Goal: Task Accomplishment & Management: Manage account settings

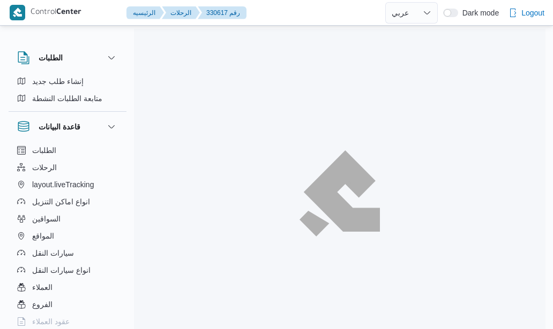
select select "ar"
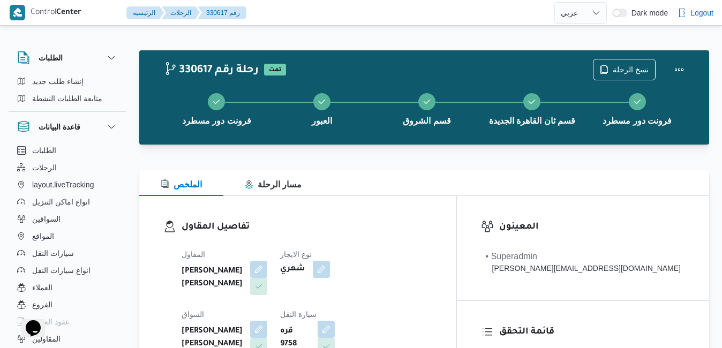
click at [403, 174] on div "الملخص مسار الرحلة" at bounding box center [424, 183] width 570 height 26
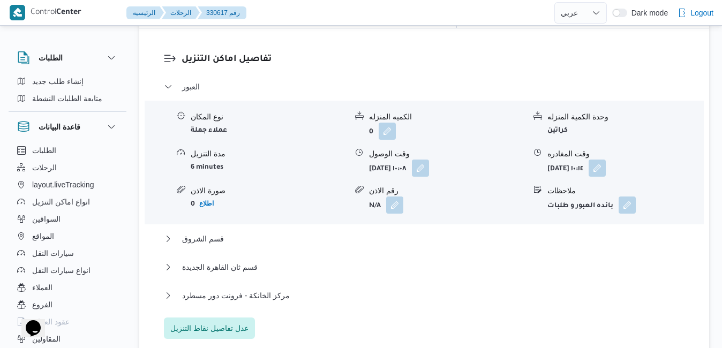
scroll to position [1050, 0]
click at [436, 231] on button "قسم الشروق" at bounding box center [424, 237] width 521 height 13
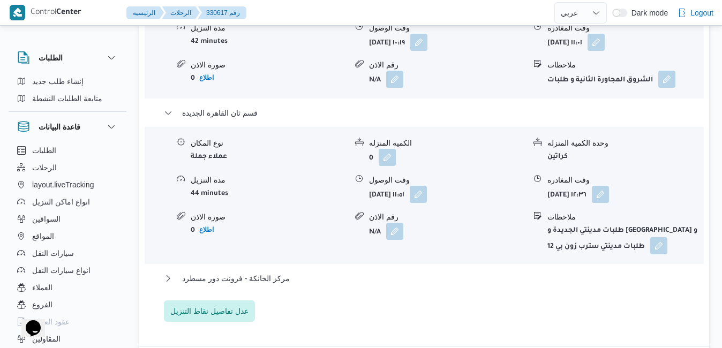
scroll to position [1329, 0]
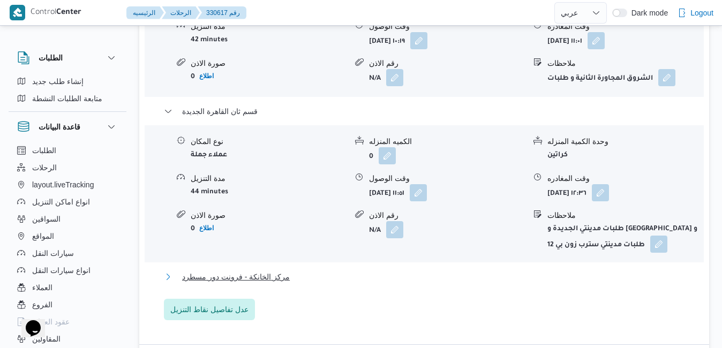
click at [421, 271] on button "مركز الخانكة - فرونت دور مسطرد" at bounding box center [424, 277] width 521 height 13
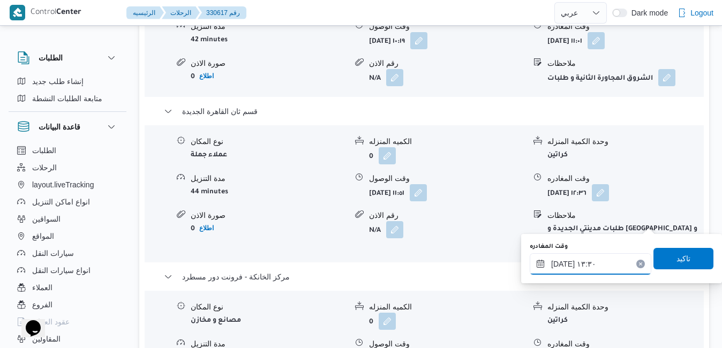
click at [552, 268] on input "[DATE] ١٣:٣٠" at bounding box center [591, 263] width 122 height 21
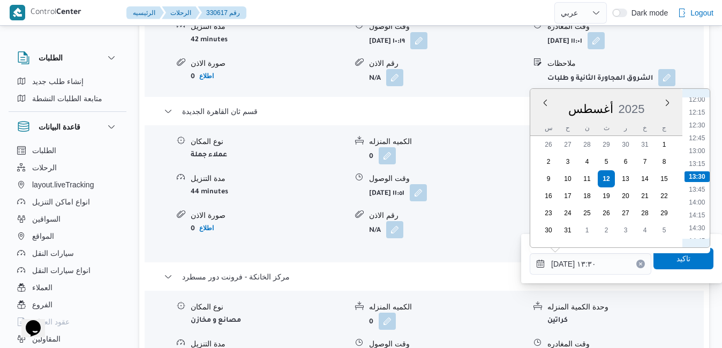
scroll to position [744, 0]
click at [552, 179] on li "16:00" at bounding box center [697, 181] width 25 height 11
type input "[DATE] ١٦:٠٠"
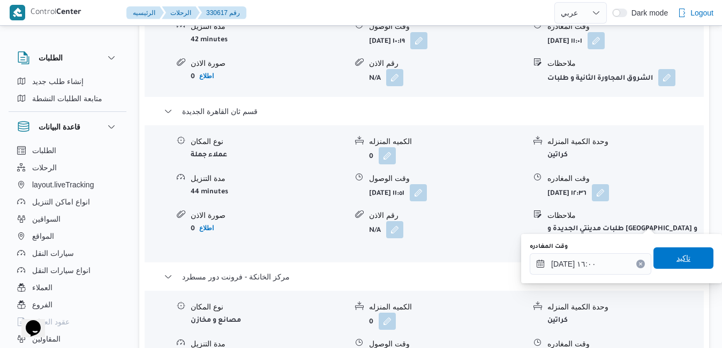
click at [552, 257] on span "تاكيد" at bounding box center [684, 258] width 14 height 13
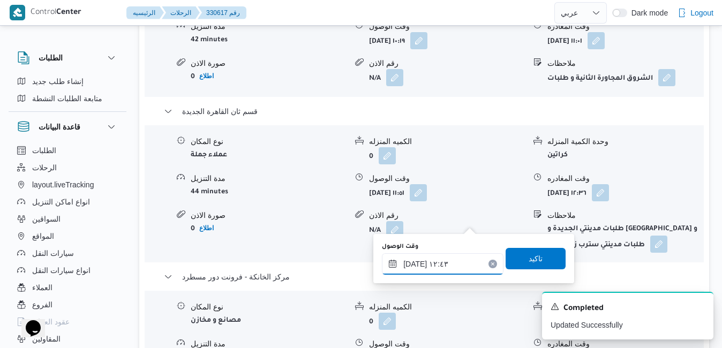
click at [431, 270] on input "[DATE] ١٢:٤٣" at bounding box center [443, 263] width 122 height 21
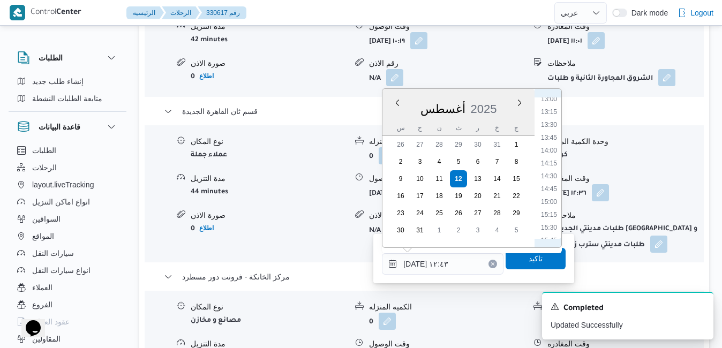
scroll to position [693, 0]
click at [546, 222] on li "15:45" at bounding box center [549, 220] width 25 height 11
type input "[DATE] ١٥:٤٥"
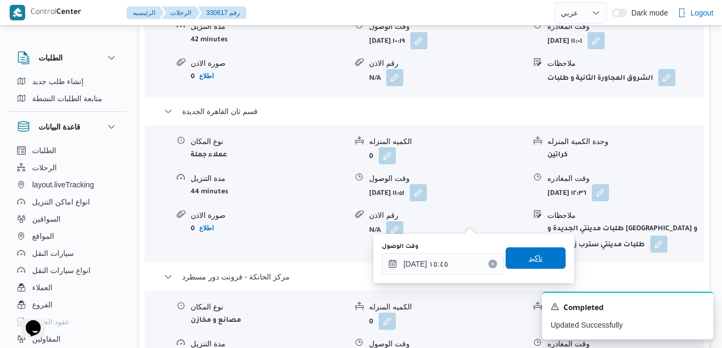
click at [531, 259] on span "تاكيد" at bounding box center [536, 258] width 14 height 13
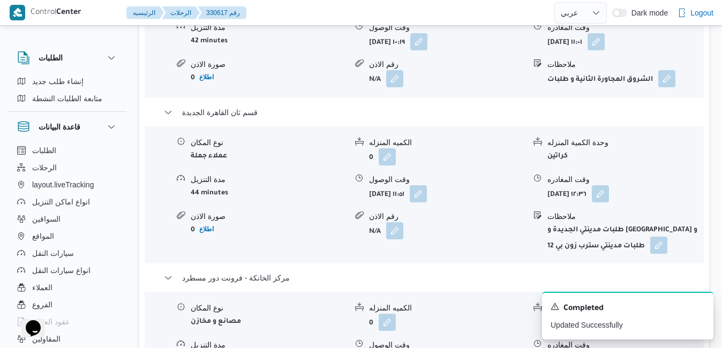
scroll to position [1329, 0]
click at [552, 306] on icon "Dismiss toast" at bounding box center [700, 306] width 9 height 9
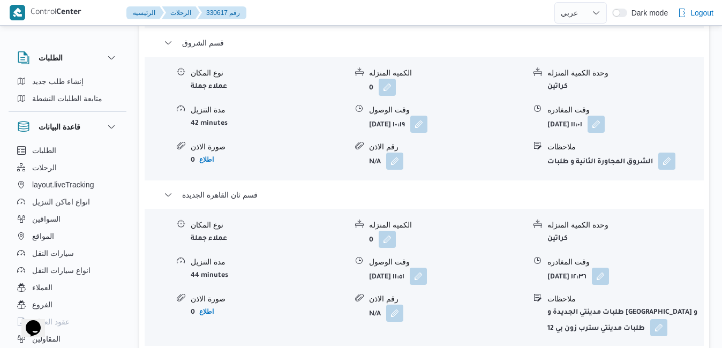
scroll to position [1243, 0]
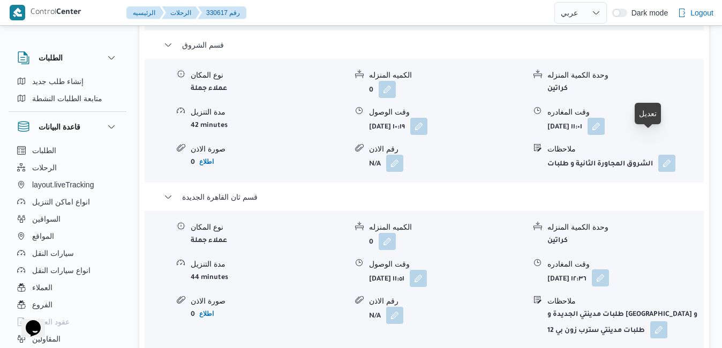
click at [552, 269] on button "button" at bounding box center [600, 277] width 17 height 17
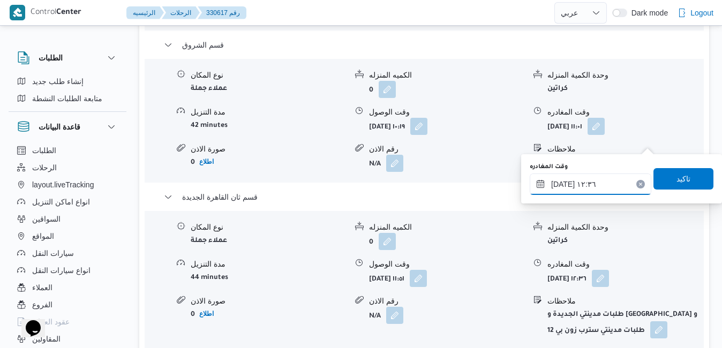
click at [552, 181] on input "[DATE] ١٢:٣٦" at bounding box center [591, 184] width 122 height 21
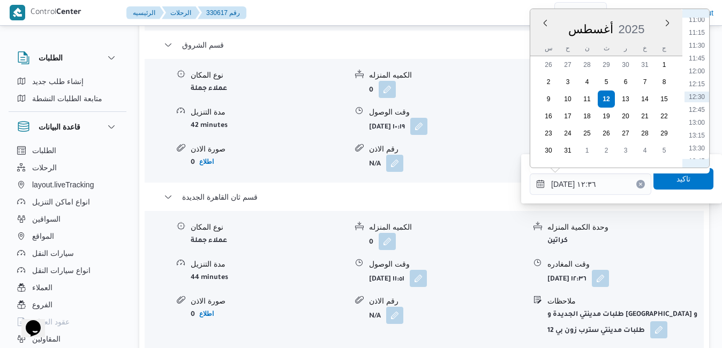
scroll to position [693, 0]
click at [552, 100] on li "15:00" at bounding box center [697, 101] width 25 height 11
type input "[DATE] ١٥:٠٠"
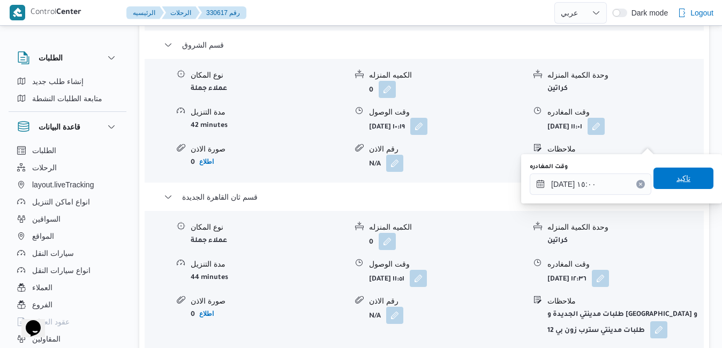
click at [552, 185] on span "تاكيد" at bounding box center [684, 178] width 60 height 21
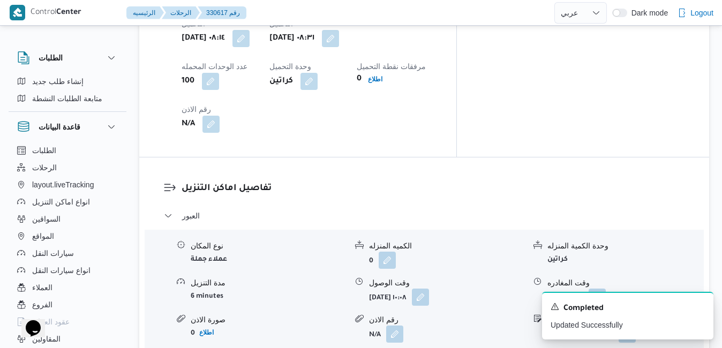
scroll to position [921, 0]
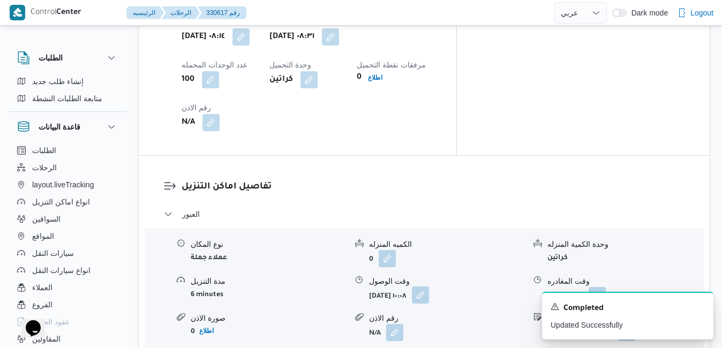
click at [429, 287] on button "button" at bounding box center [420, 295] width 17 height 17
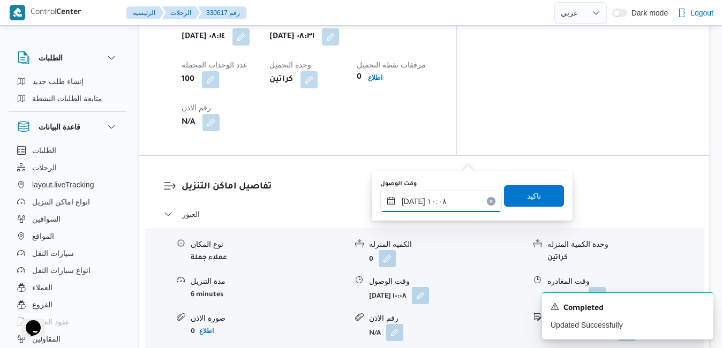
click at [436, 198] on input "[DATE] ١٠:٠٨" at bounding box center [441, 201] width 122 height 21
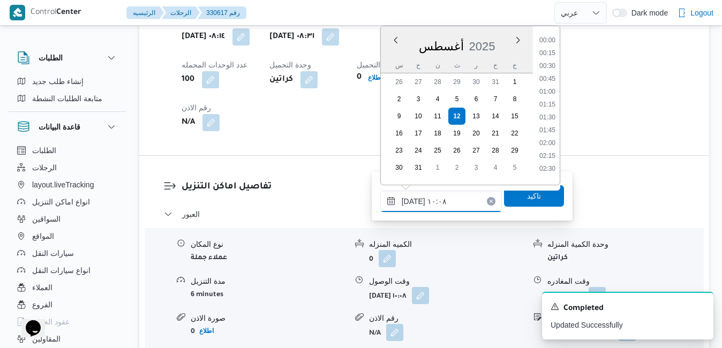
scroll to position [440, 0]
click at [551, 63] on li "09:00" at bounding box center [547, 62] width 25 height 11
type input "[DATE] ٠٩:٠٠"
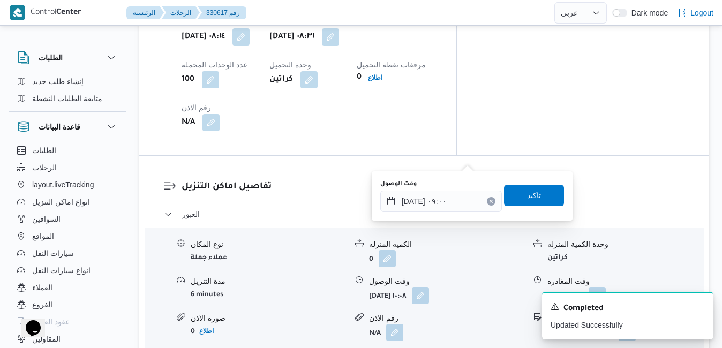
click at [543, 200] on span "تاكيد" at bounding box center [534, 195] width 60 height 21
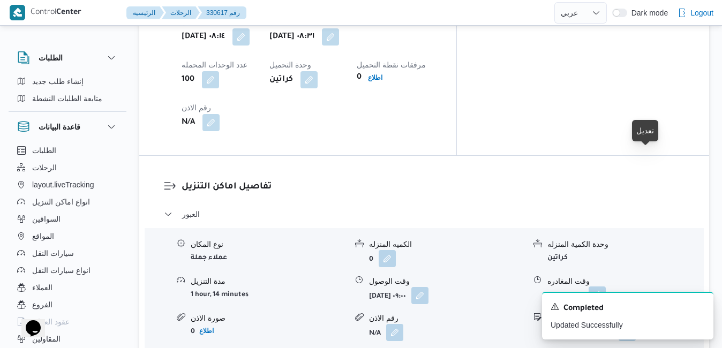
click at [552, 287] on button "button" at bounding box center [597, 295] width 17 height 17
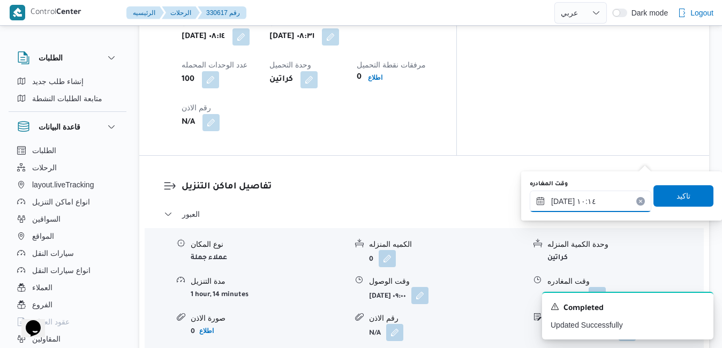
click at [552, 203] on input "[DATE] ١٠:١٤" at bounding box center [591, 201] width 122 height 21
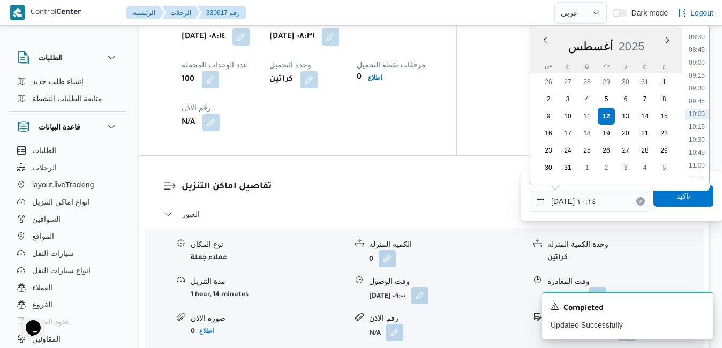
click at [482, 324] on form "N/A" at bounding box center [447, 332] width 156 height 17
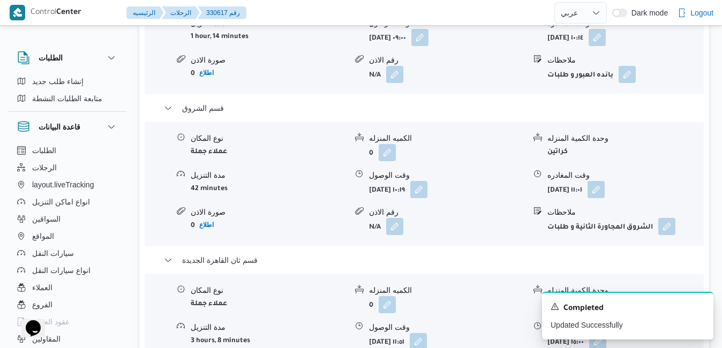
scroll to position [1179, 0]
click at [427, 329] on button "button" at bounding box center [418, 342] width 17 height 17
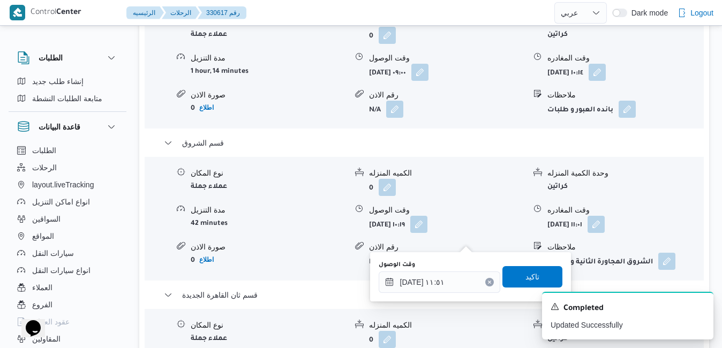
scroll to position [1243, 0]
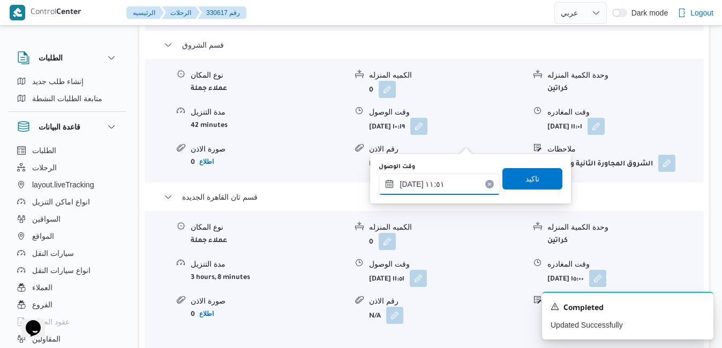
click at [443, 184] on input "[DATE] ١١:٥١" at bounding box center [440, 184] width 122 height 21
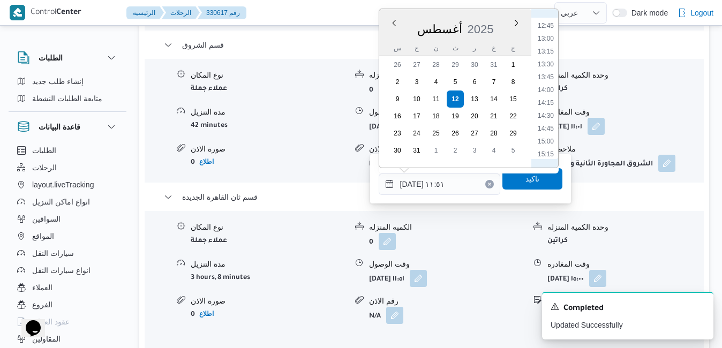
scroll to position [654, 0]
click at [550, 37] on li "13:00" at bounding box center [546, 37] width 25 height 11
type input "[DATE] ١٣:٠٠"
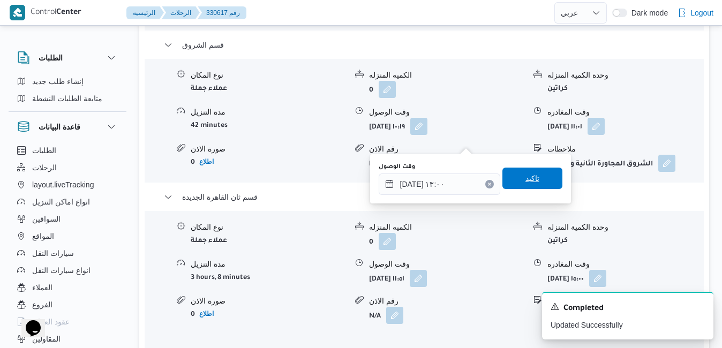
click at [529, 182] on span "تاكيد" at bounding box center [533, 178] width 14 height 13
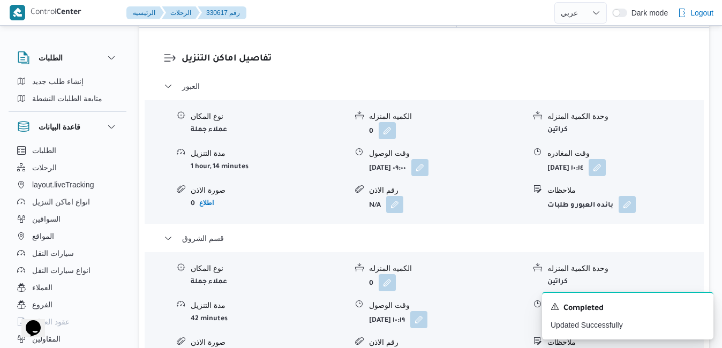
scroll to position [1029, 0]
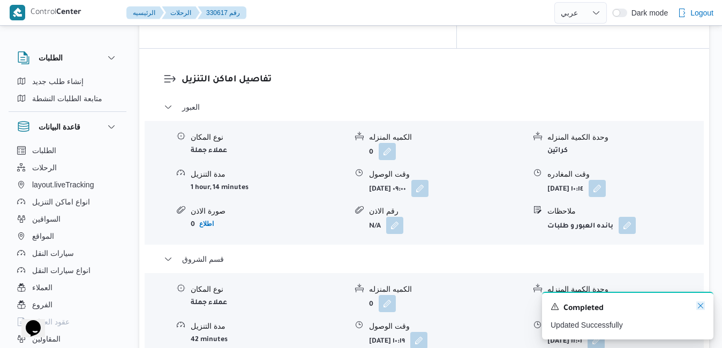
click at [552, 305] on icon "Dismiss toast" at bounding box center [700, 306] width 9 height 9
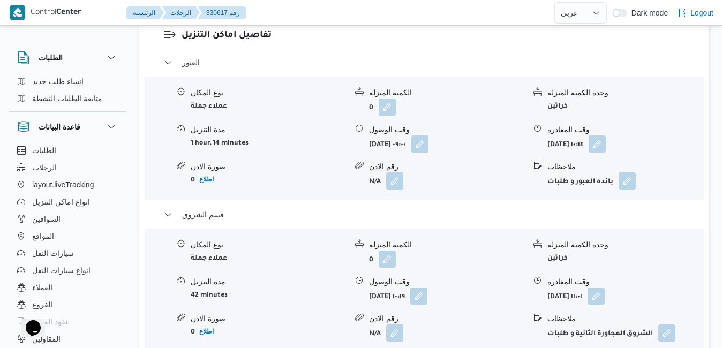
scroll to position [1071, 0]
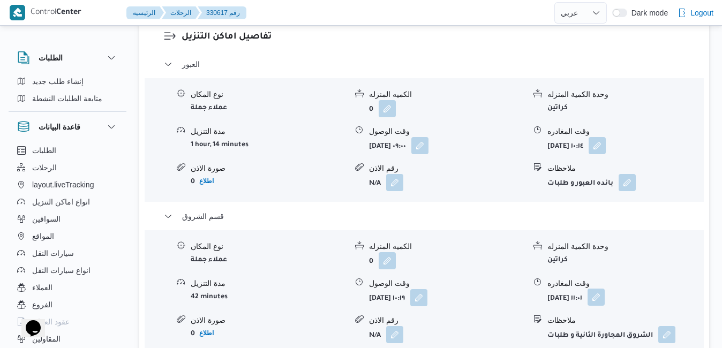
click at [552, 289] on button "button" at bounding box center [596, 297] width 17 height 17
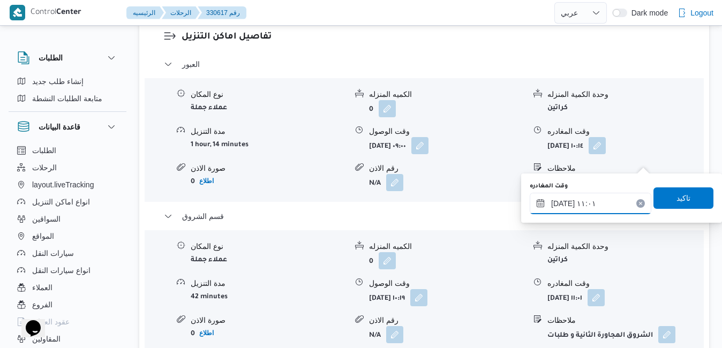
click at [552, 209] on input "[DATE] ١١:٠١" at bounding box center [591, 203] width 122 height 21
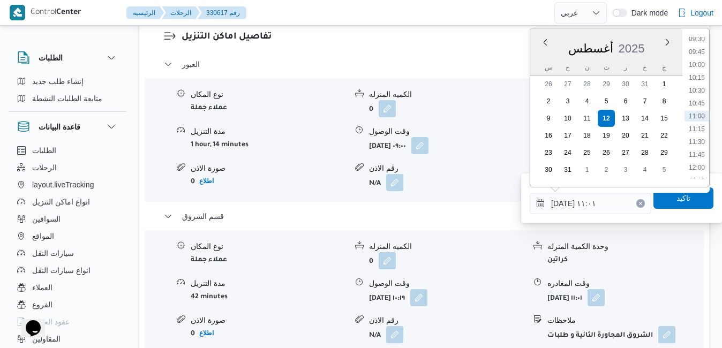
scroll to position [616, 0]
click at [552, 84] on li "12:45" at bounding box center [697, 82] width 25 height 11
type input "[DATE] ١٢:٤٥"
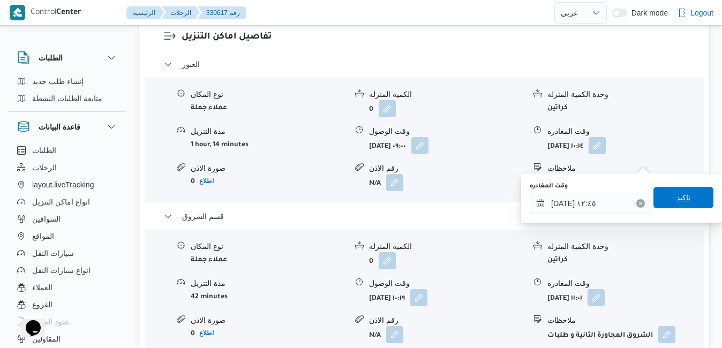
click at [552, 197] on span "تاكيد" at bounding box center [684, 197] width 60 height 21
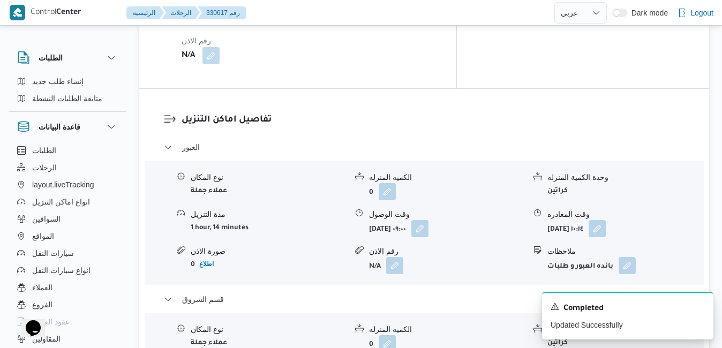
scroll to position [986, 0]
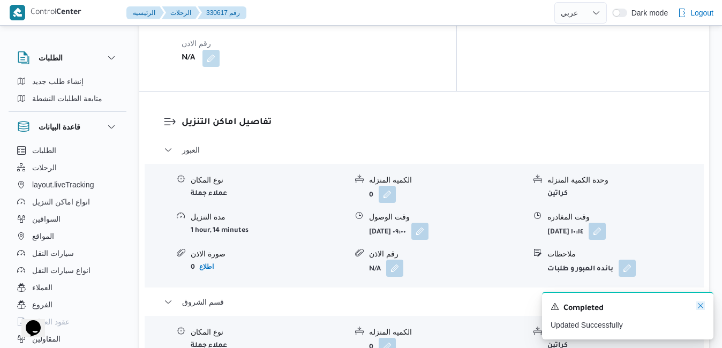
click at [552, 307] on icon "Dismiss toast" at bounding box center [700, 306] width 9 height 9
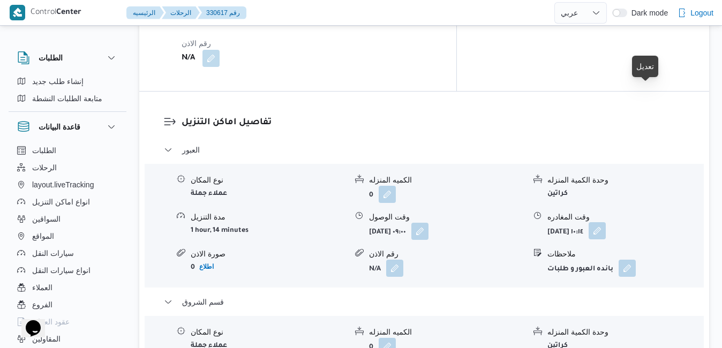
click at [552, 222] on button "button" at bounding box center [597, 230] width 17 height 17
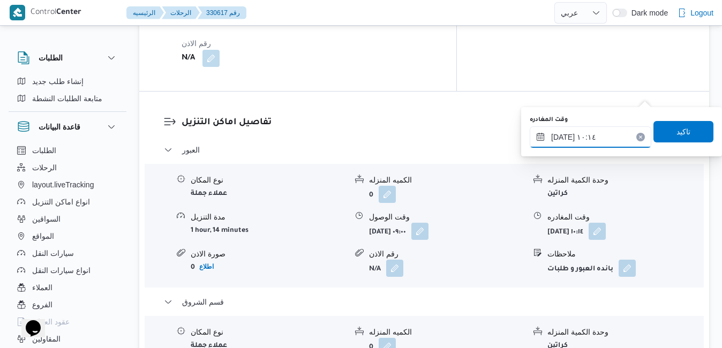
click at [552, 136] on input "[DATE] ١٠:١٤" at bounding box center [591, 136] width 122 height 21
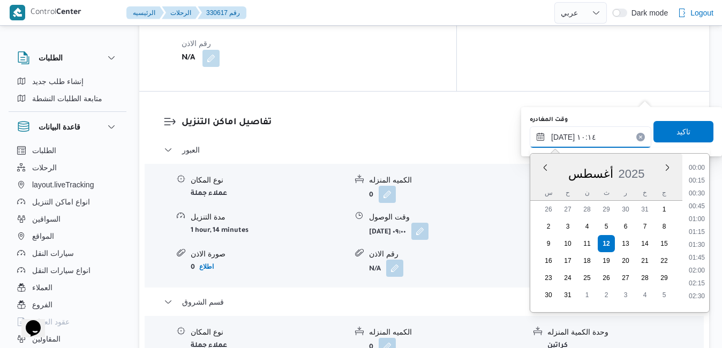
scroll to position [440, 0]
click at [552, 277] on li "10:45" at bounding box center [697, 280] width 25 height 11
type input "[DATE] ١٠:٤٥"
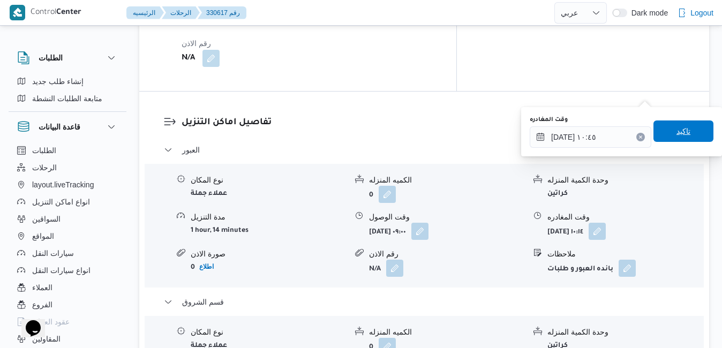
click at [552, 132] on span "تاكيد" at bounding box center [684, 131] width 14 height 13
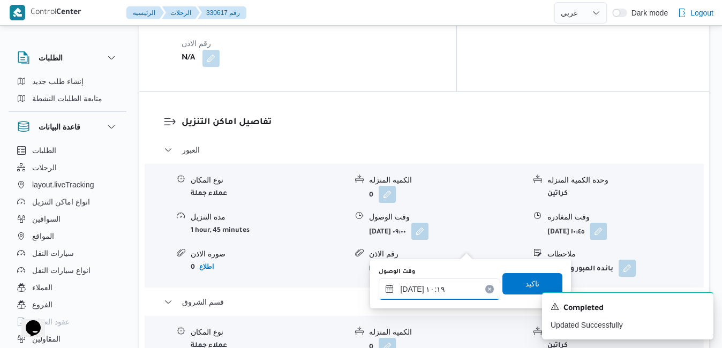
click at [431, 294] on input "[DATE] ١٠:١٩" at bounding box center [440, 289] width 122 height 21
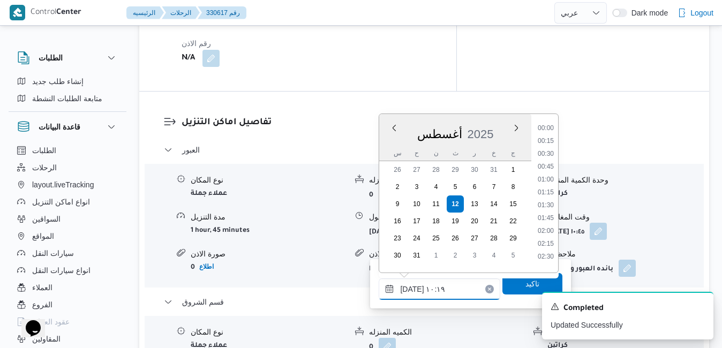
scroll to position [453, 0]
click at [547, 254] on li "11:15" at bounding box center [546, 253] width 25 height 11
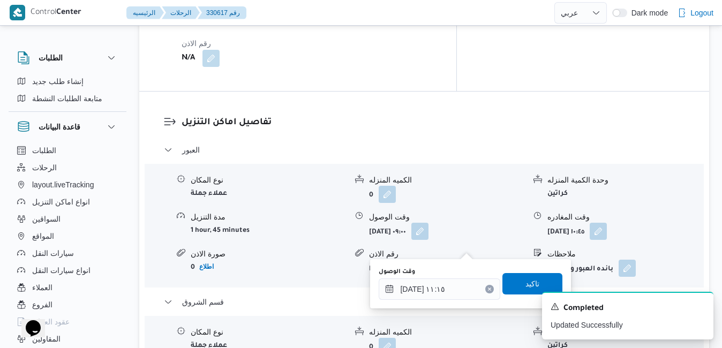
click at [515, 286] on div "A new notification appears Completed Updated Successfully" at bounding box center [615, 315] width 214 height 65
type input "[DATE] ١٠:١٩"
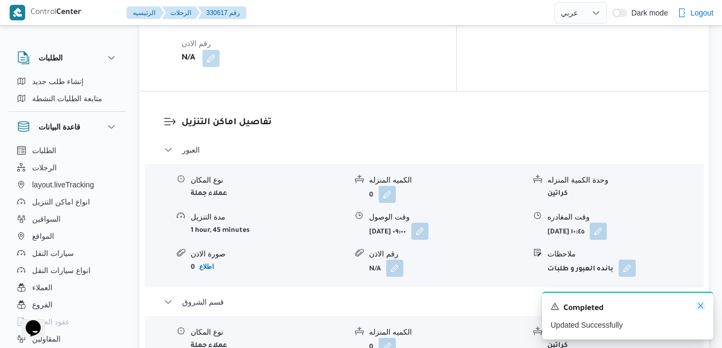
click at [552, 303] on icon "Dismiss toast" at bounding box center [700, 306] width 9 height 9
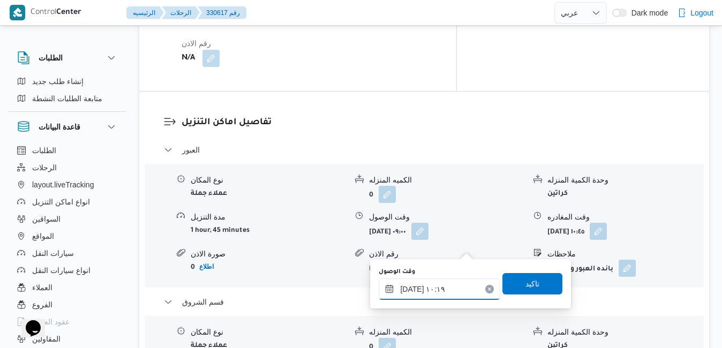
click at [416, 287] on input "[DATE] ١٠:١٩" at bounding box center [440, 289] width 122 height 21
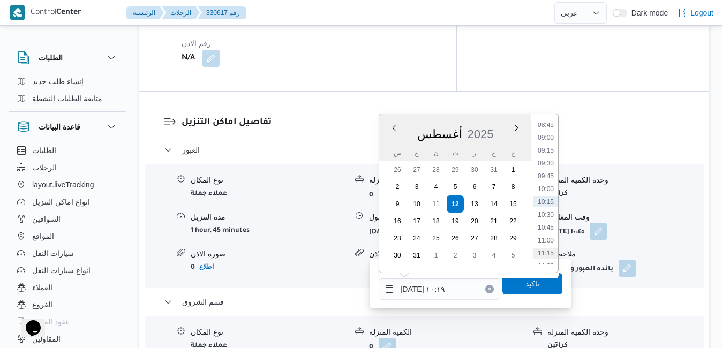
click at [551, 253] on li "11:15" at bounding box center [546, 253] width 25 height 11
type input "[DATE] ١١:١٥"
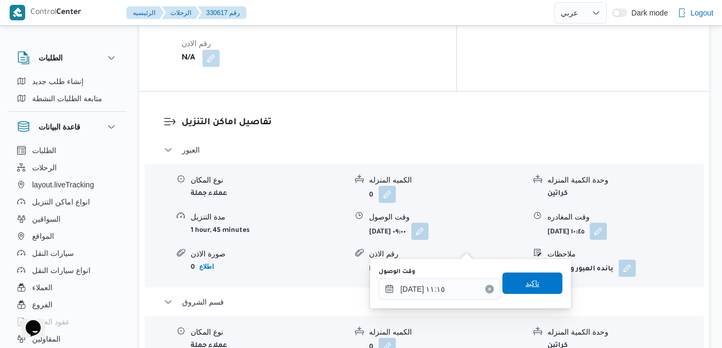
click at [526, 288] on span "تاكيد" at bounding box center [533, 283] width 14 height 13
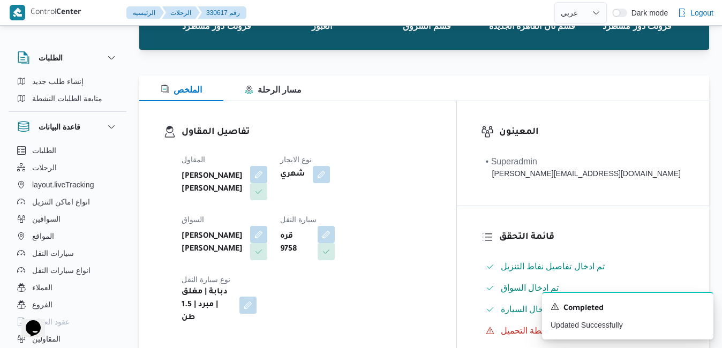
scroll to position [0, 0]
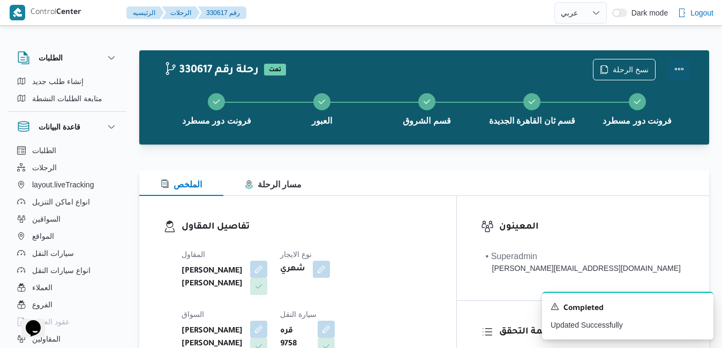
click at [552, 65] on button "Actions" at bounding box center [679, 68] width 21 height 21
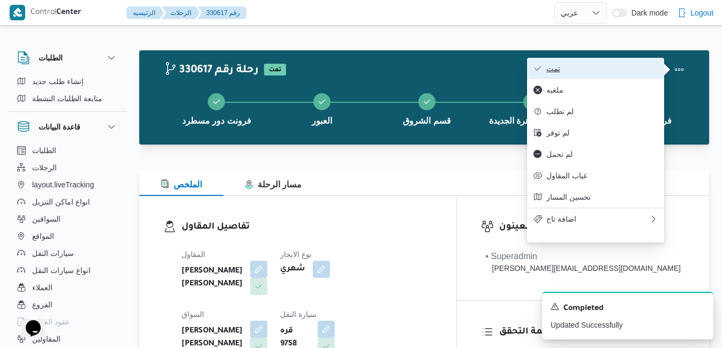
click at [552, 72] on span "تمت" at bounding box center [601, 68] width 111 height 9
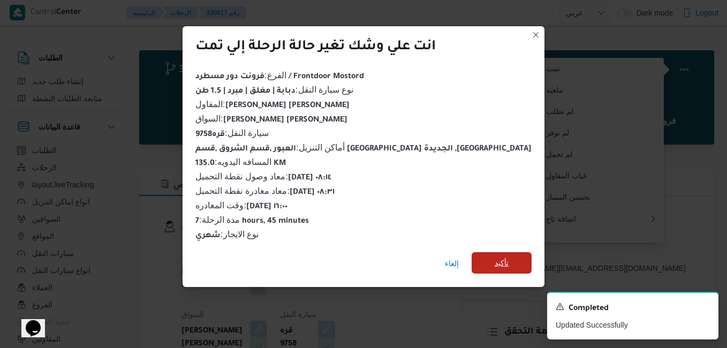
click at [495, 257] on span "تأكيد" at bounding box center [502, 263] width 14 height 13
